Goal: Task Accomplishment & Management: Use online tool/utility

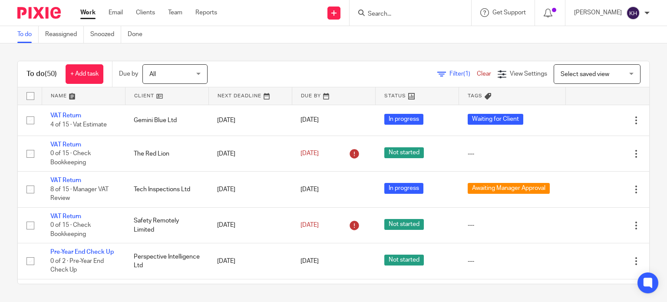
click at [417, 13] on input "Search" at bounding box center [406, 14] width 78 height 8
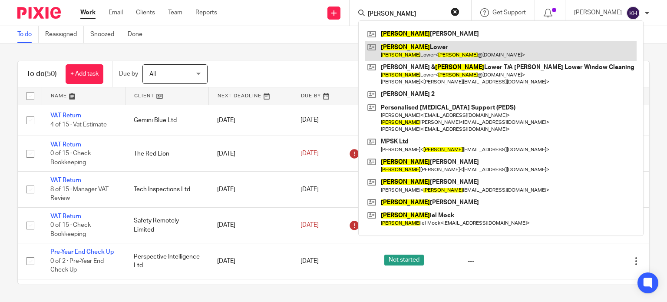
type input "dawn"
click at [472, 51] on link at bounding box center [500, 51] width 271 height 20
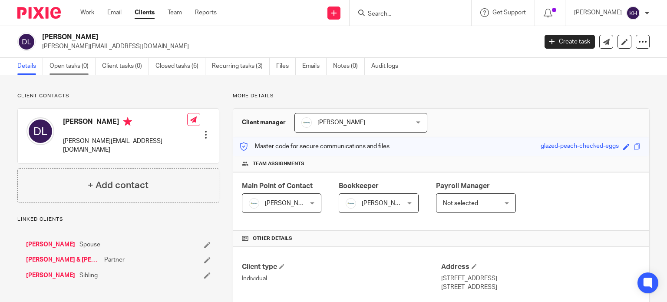
click at [71, 63] on link "Open tasks (0)" at bounding box center [73, 66] width 46 height 17
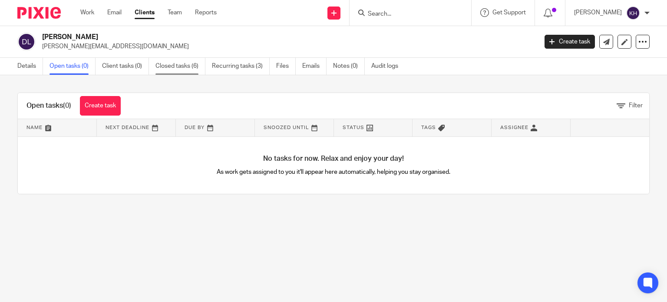
click at [182, 67] on link "Closed tasks (6)" at bounding box center [180, 66] width 50 height 17
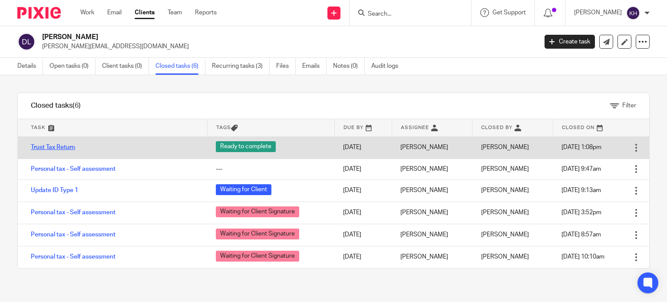
click at [50, 145] on link "Trust Tax Return" at bounding box center [53, 147] width 44 height 6
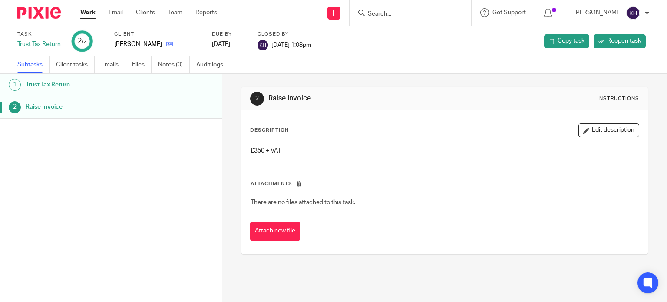
click at [166, 43] on icon at bounding box center [169, 44] width 7 height 7
